Goal: Find specific page/section: Find specific page/section

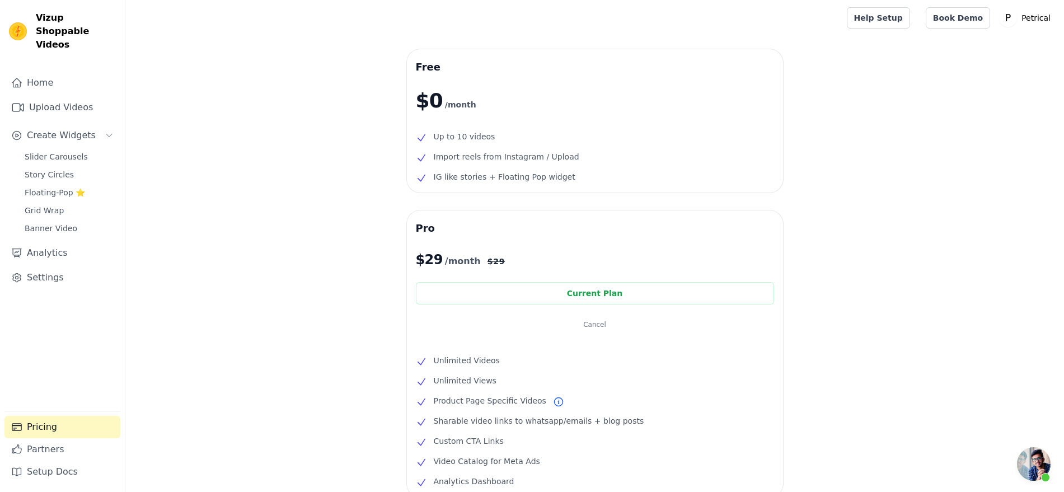
scroll to position [2668, 0]
click at [70, 162] on span "Slider Carousels" at bounding box center [56, 156] width 63 height 11
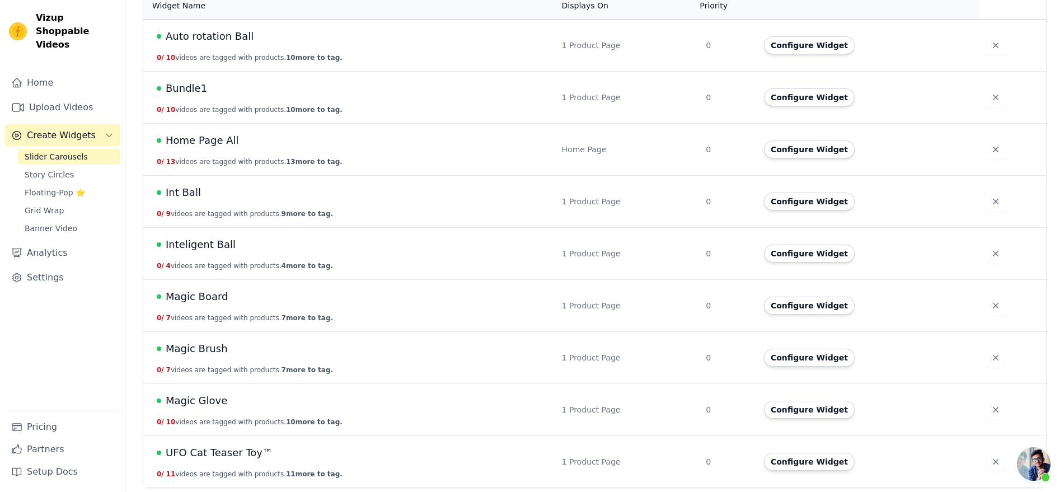
scroll to position [270, 0]
click at [227, 393] on span "Magic Glove" at bounding box center [197, 401] width 62 height 16
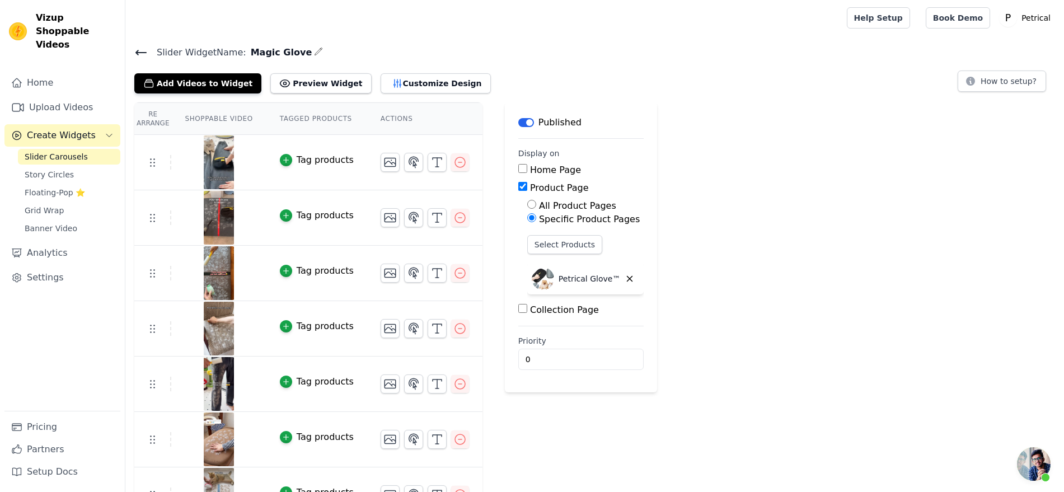
click at [235, 245] on img at bounding box center [218, 218] width 31 height 54
click at [75, 119] on link "Upload Videos" at bounding box center [62, 107] width 116 height 22
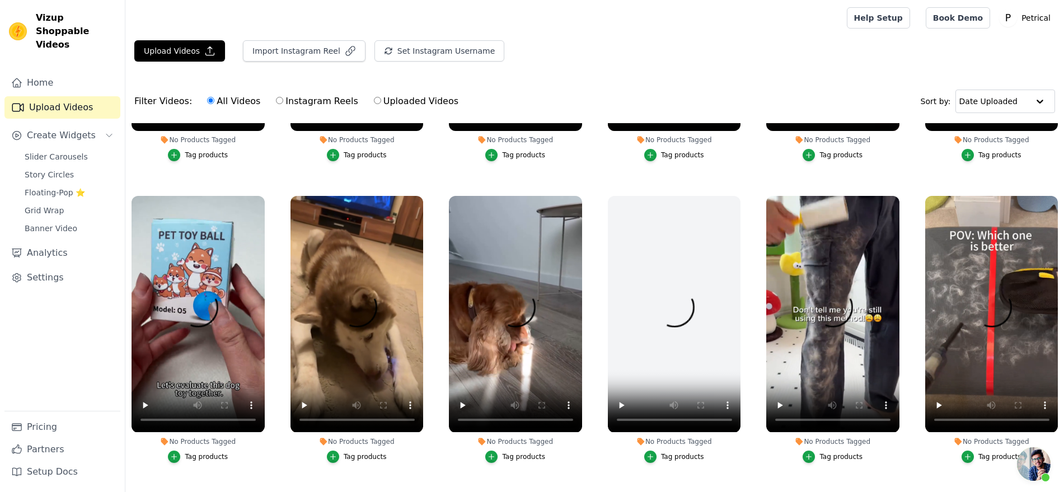
scroll to position [560, 0]
